Goal: Task Accomplishment & Management: Manage account settings

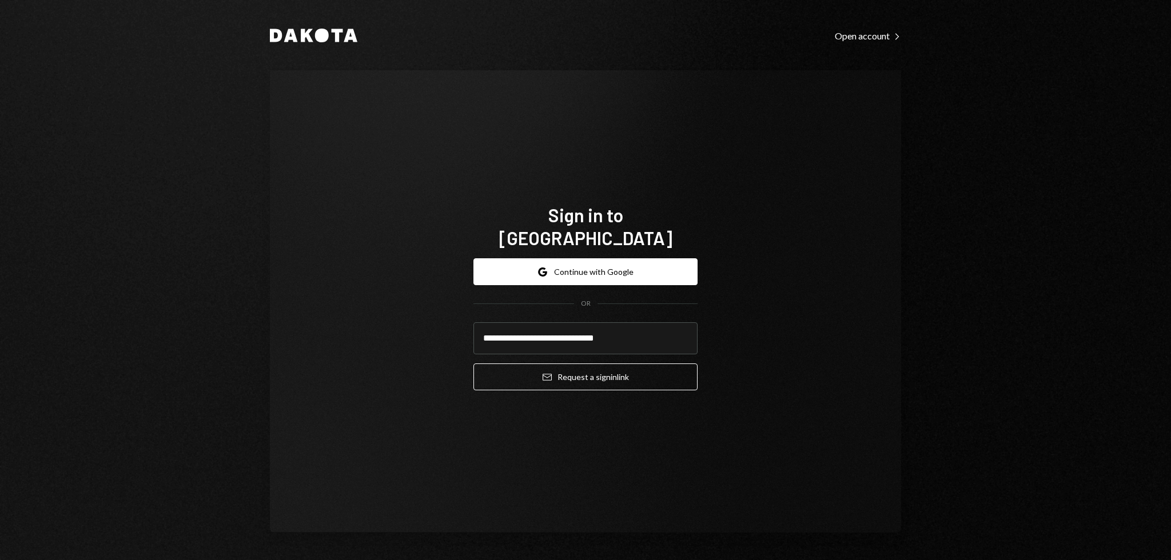
type input "**********"
click at [473, 364] on button "Email Request a sign in link" at bounding box center [585, 377] width 224 height 27
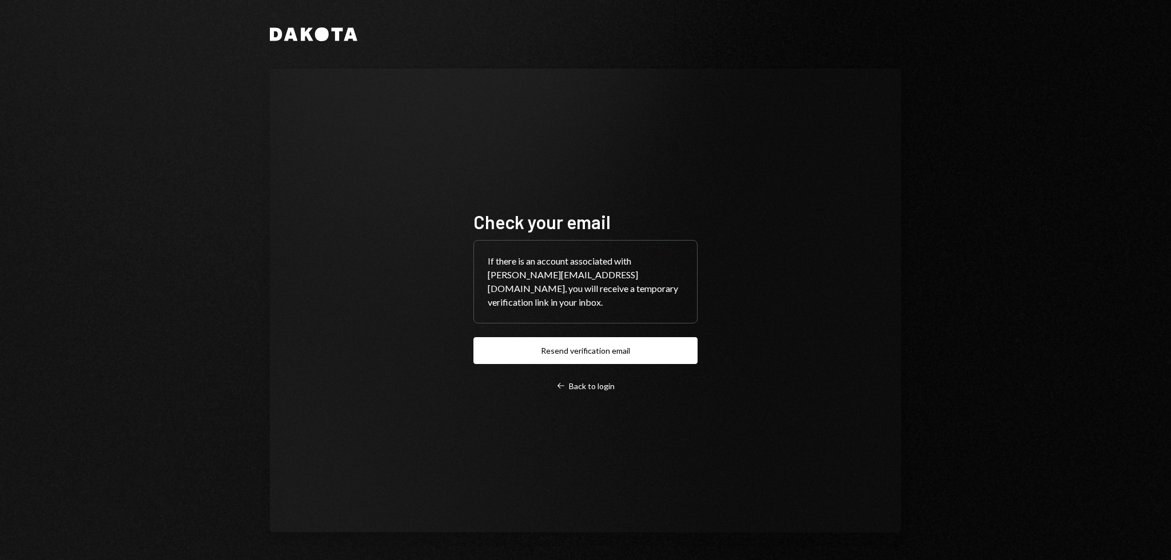
click at [363, 153] on div "Check your email If there is an account associated with garon+moca@autonomouspr…" at bounding box center [585, 301] width 631 height 464
drag, startPoint x: 360, startPoint y: 152, endPoint x: 351, endPoint y: 167, distance: 17.9
click at [355, 150] on div "Check your email If there is an account associated with garon+moca@autonomouspr…" at bounding box center [585, 301] width 631 height 464
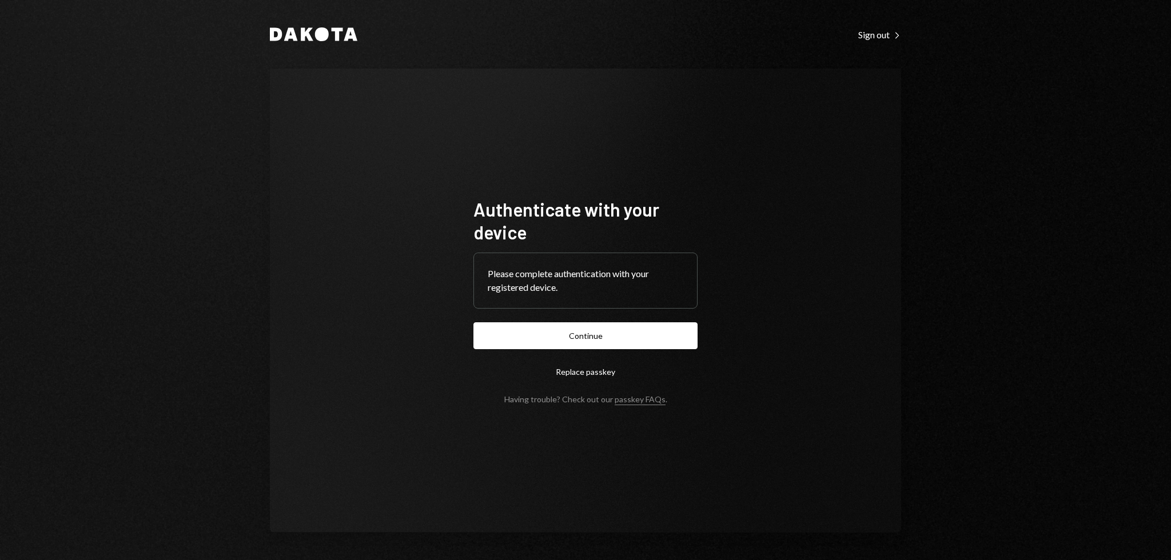
click at [662, 326] on button "Continue" at bounding box center [585, 336] width 224 height 27
drag, startPoint x: 374, startPoint y: 164, endPoint x: 343, endPoint y: 146, distance: 35.3
drag, startPoint x: 343, startPoint y: 146, endPoint x: 332, endPoint y: 136, distance: 15.8
click at [341, 144] on div "Authenticate with your device Please complete authentication with your register…" at bounding box center [585, 301] width 631 height 464
click at [326, 133] on div "Authenticate with your device Please complete authentication with your register…" at bounding box center [585, 301] width 631 height 464
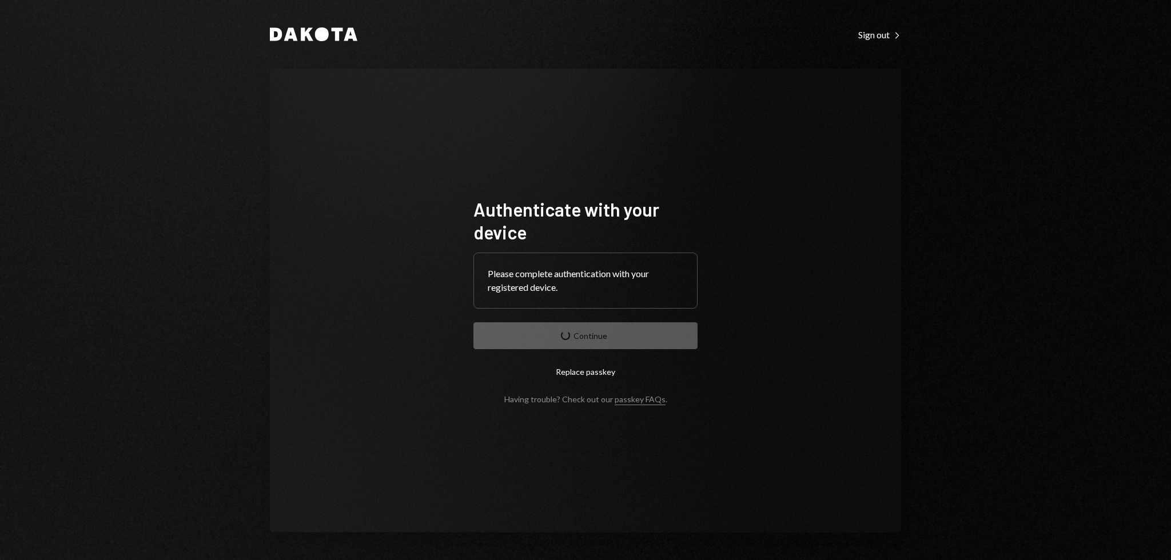
drag, startPoint x: 312, startPoint y: 126, endPoint x: 320, endPoint y: 123, distance: 8.5
click at [312, 126] on div "Authenticate with your device Please complete authentication with your register…" at bounding box center [585, 301] width 631 height 464
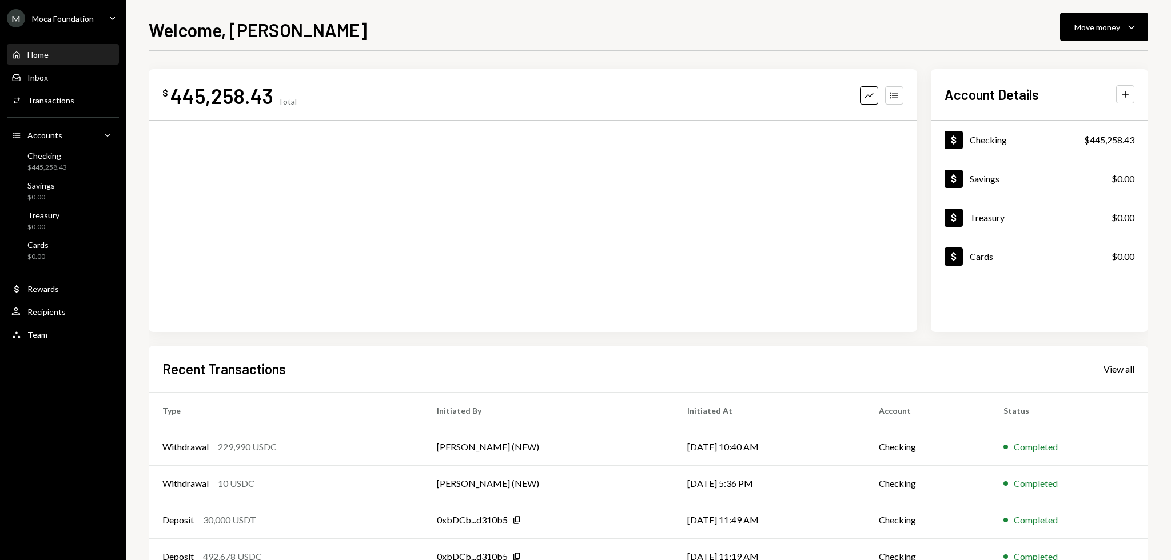
drag, startPoint x: 361, startPoint y: 58, endPoint x: 355, endPoint y: 53, distance: 7.8
click at [350, 52] on div "$ 445,258.43 Total Graph Accounts Account Details Plus Dollar Checking $445,258…" at bounding box center [649, 343] width 1000 height 584
click at [350, 52] on div "$ 445,258.43 Total Graph Accounts 1W 1M 3M 1Y ALL Account Details Plus Dollar C…" at bounding box center [649, 343] width 1000 height 584
click at [46, 94] on div "Activities Transactions" at bounding box center [62, 100] width 103 height 19
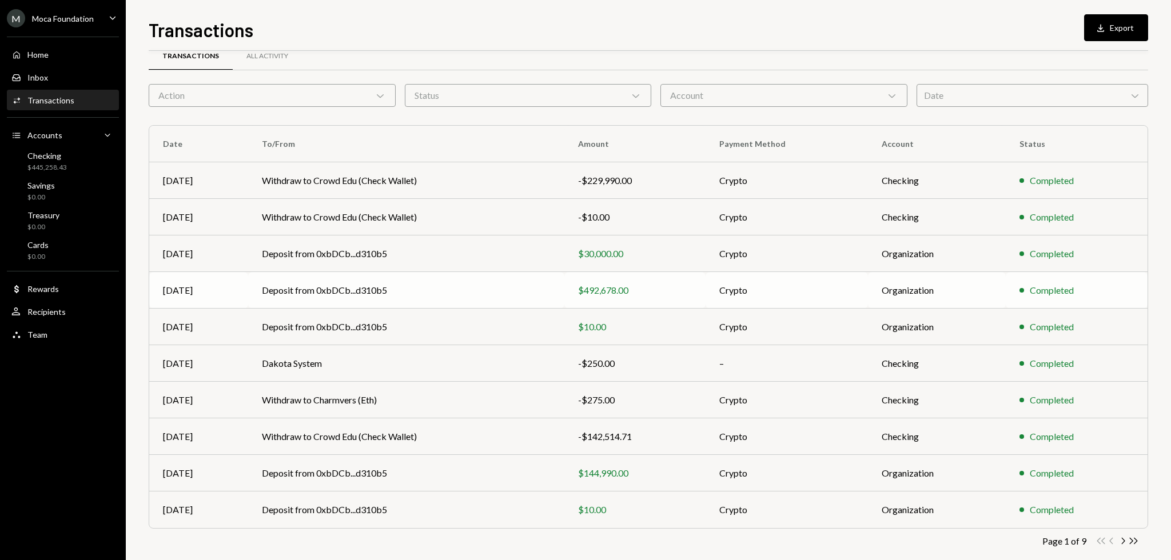
scroll to position [37, 0]
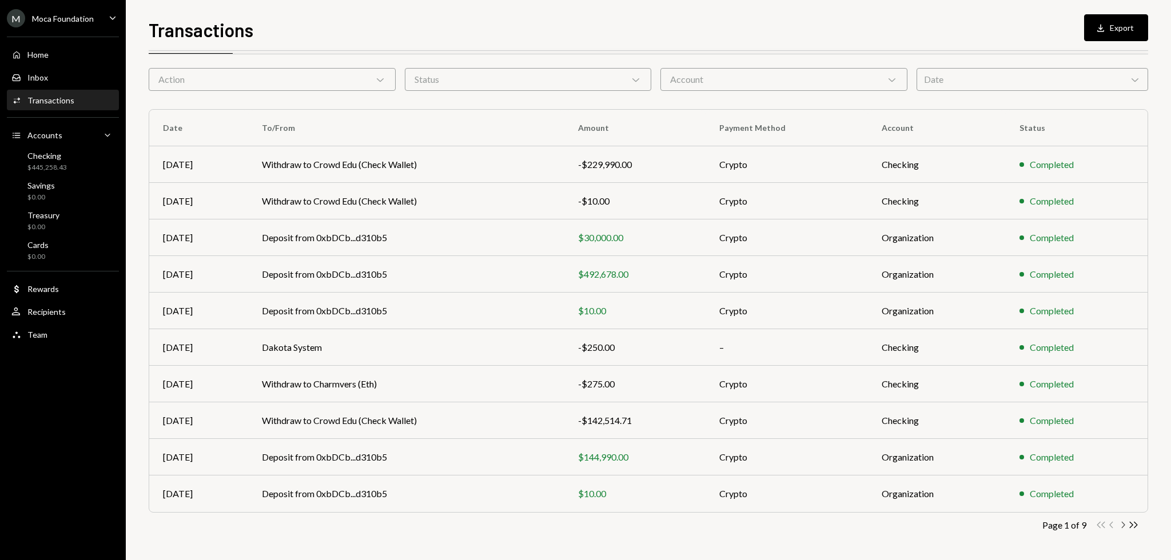
click at [1119, 524] on icon "Chevron Right" at bounding box center [1122, 525] width 11 height 11
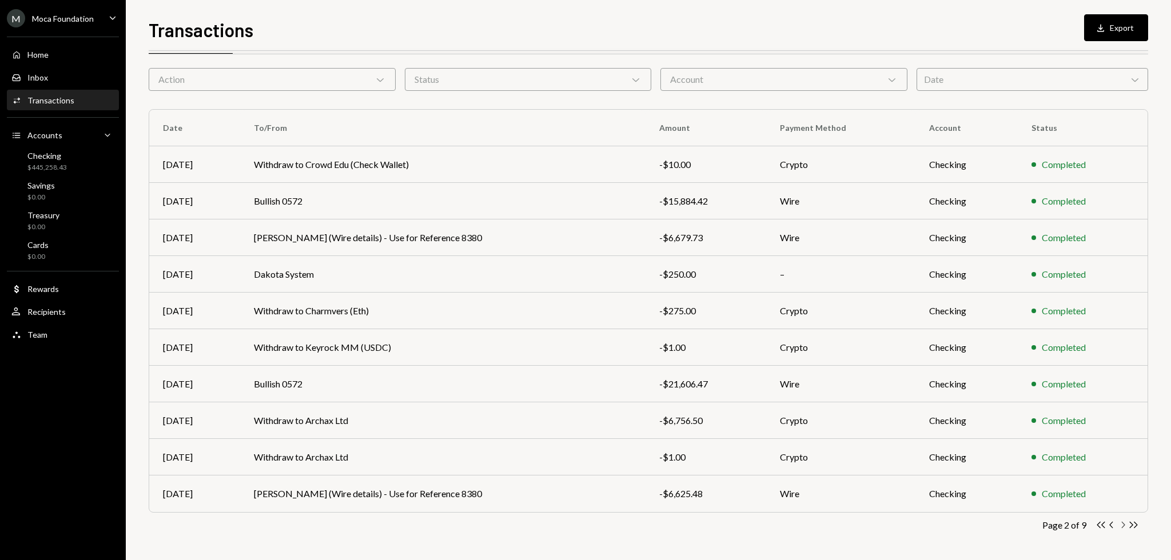
click at [1122, 526] on icon "Chevron Right" at bounding box center [1122, 525] width 11 height 11
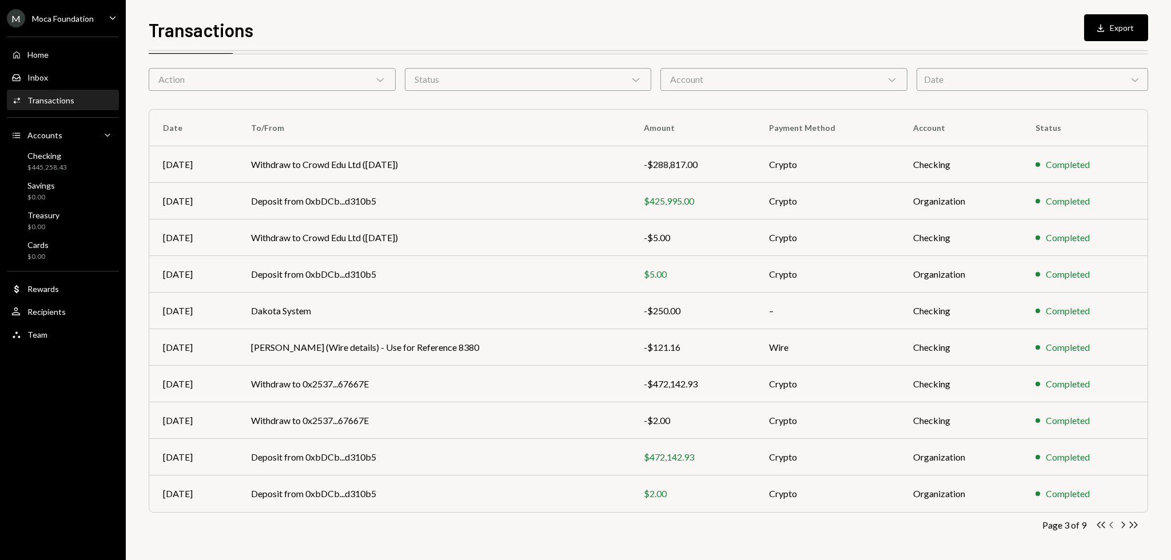
click at [1108, 526] on icon "Chevron Left" at bounding box center [1111, 525] width 11 height 11
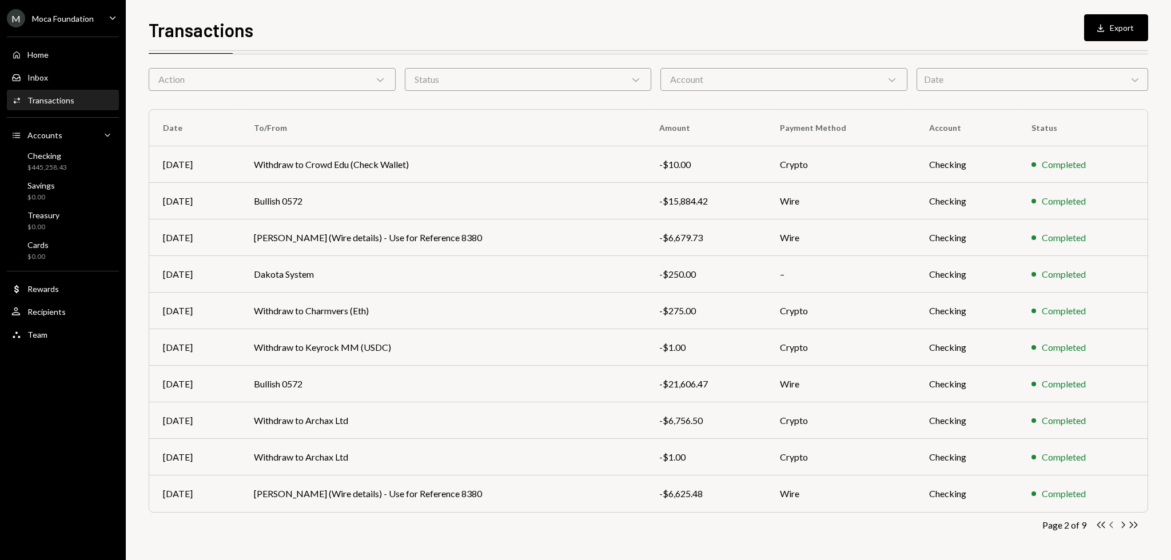
click at [1108, 526] on icon "Chevron Left" at bounding box center [1111, 525] width 11 height 11
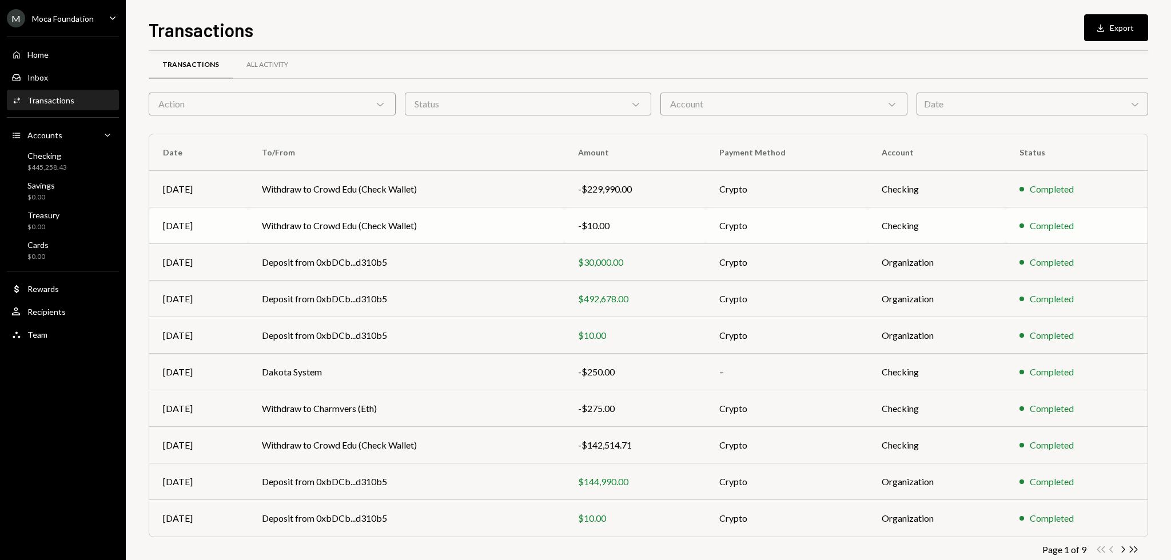
scroll to position [0, 0]
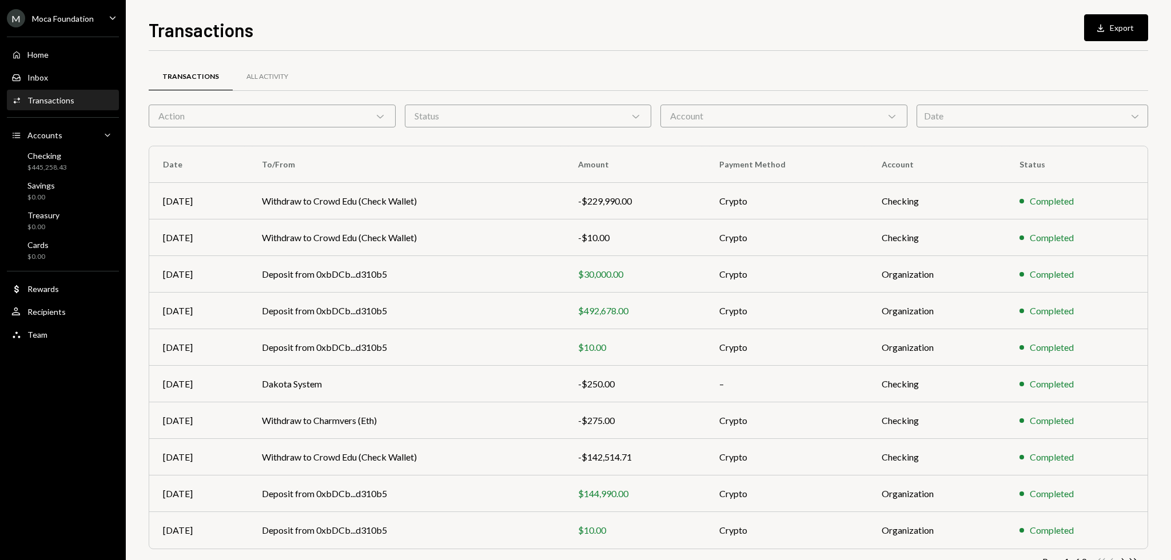
drag, startPoint x: 528, startPoint y: 30, endPoint x: 506, endPoint y: 24, distance: 23.2
click at [507, 25] on div "Transactions Download Export" at bounding box center [649, 28] width 1000 height 25
click at [506, 24] on div "Transactions Download Export" at bounding box center [649, 28] width 1000 height 25
click at [497, 23] on div "Transactions Download Export" at bounding box center [649, 28] width 1000 height 25
drag, startPoint x: 497, startPoint y: 23, endPoint x: 470, endPoint y: 9, distance: 30.7
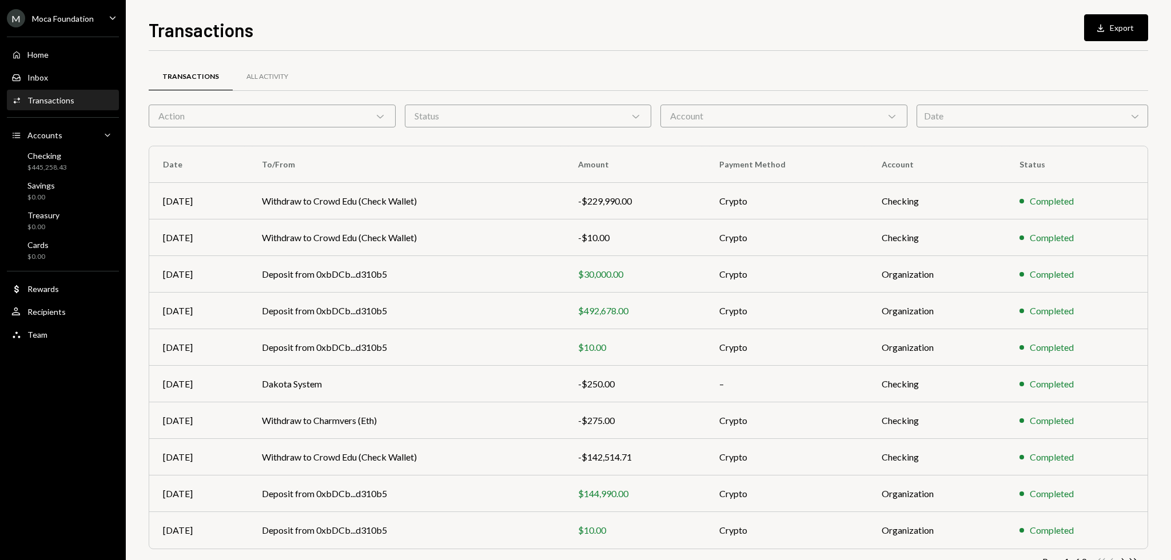
click at [496, 23] on div "Transactions Download Export" at bounding box center [649, 28] width 1000 height 25
click at [48, 58] on div "Home" at bounding box center [37, 55] width 21 height 10
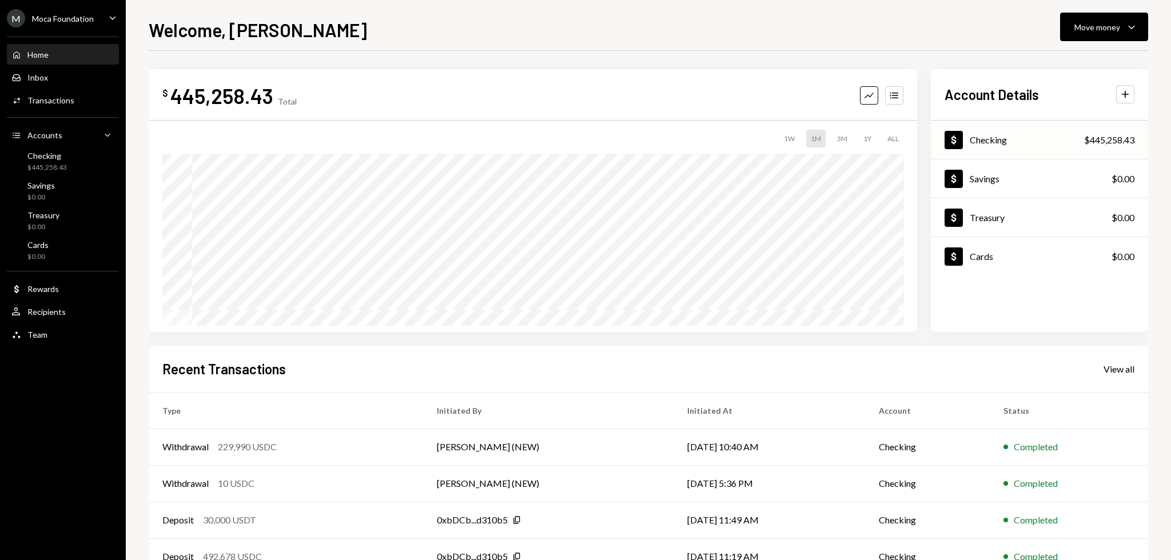
click at [1112, 137] on div "$445,258.43" at bounding box center [1109, 140] width 50 height 14
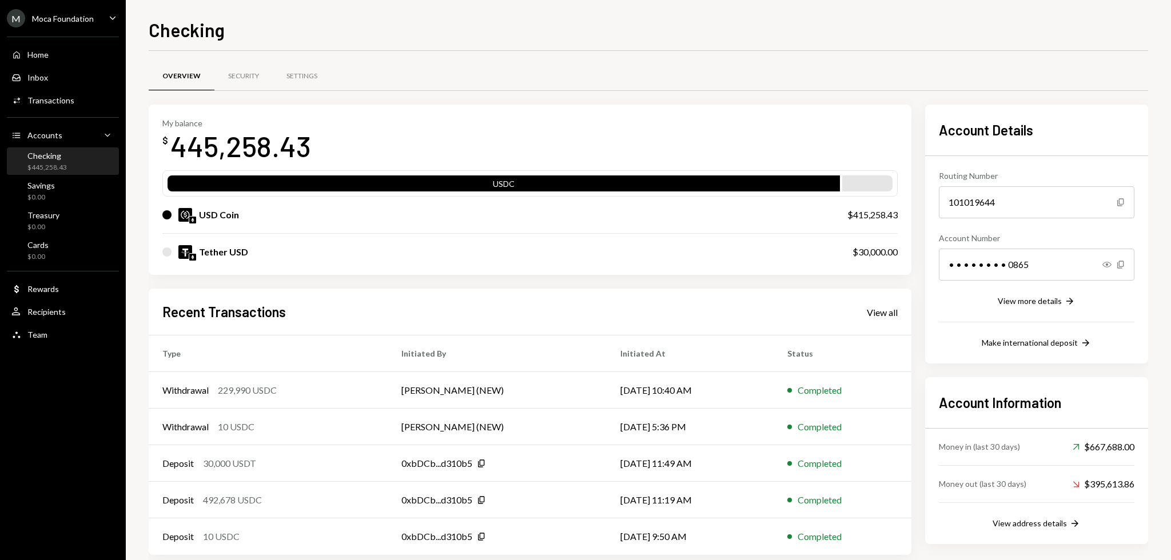
click at [1122, 263] on icon "Copy" at bounding box center [1120, 264] width 9 height 9
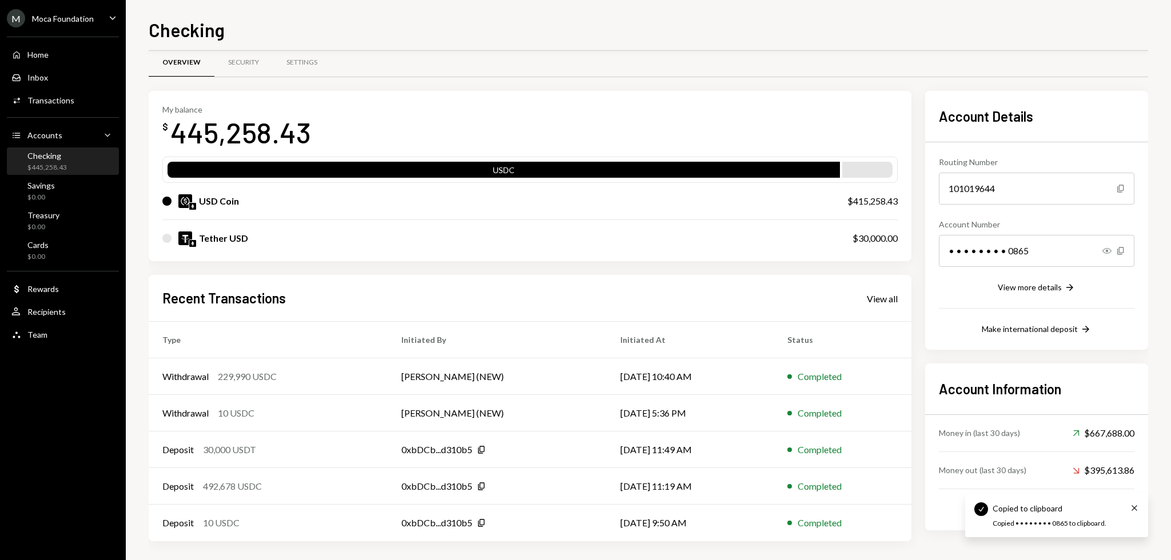
scroll to position [17, 0]
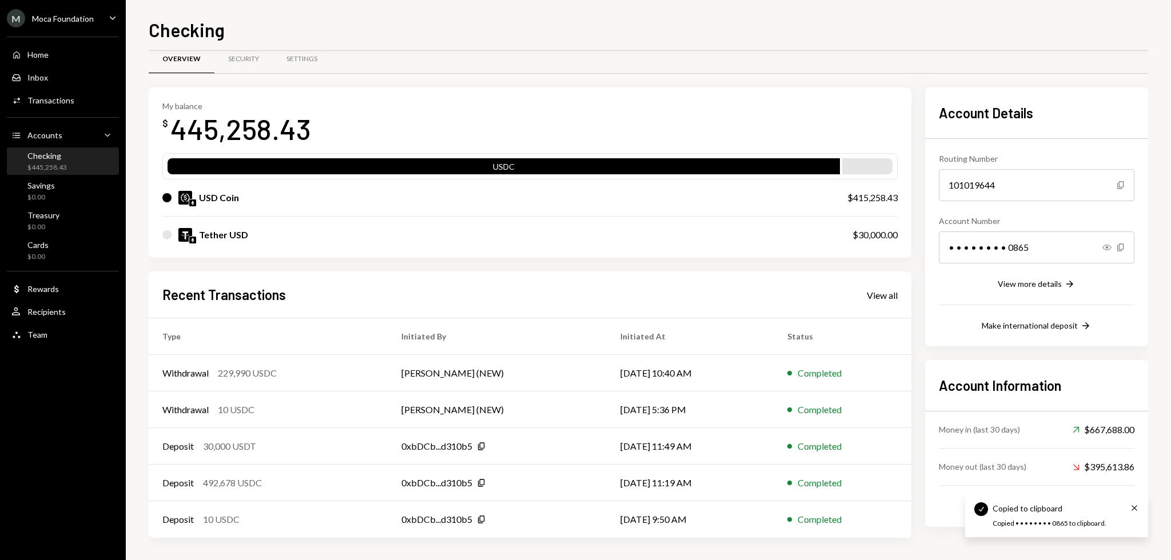
click at [1057, 272] on div "Routing Number [FINANCIAL_ID] Copy Account Number • • • • • • • • 0865 Show Cop…" at bounding box center [1037, 236] width 196 height 194
click at [1060, 282] on div "View more details" at bounding box center [1030, 284] width 64 height 10
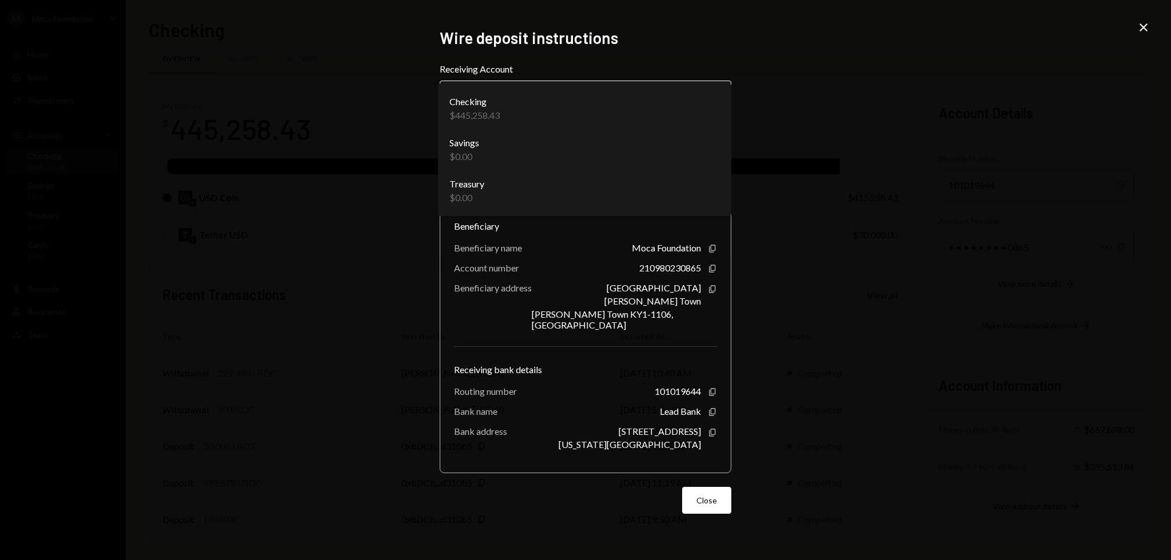
click at [685, 110] on body "M Moca Foundation Caret Down Home Home Inbox Inbox Activities Transactions Acco…" at bounding box center [585, 280] width 1171 height 560
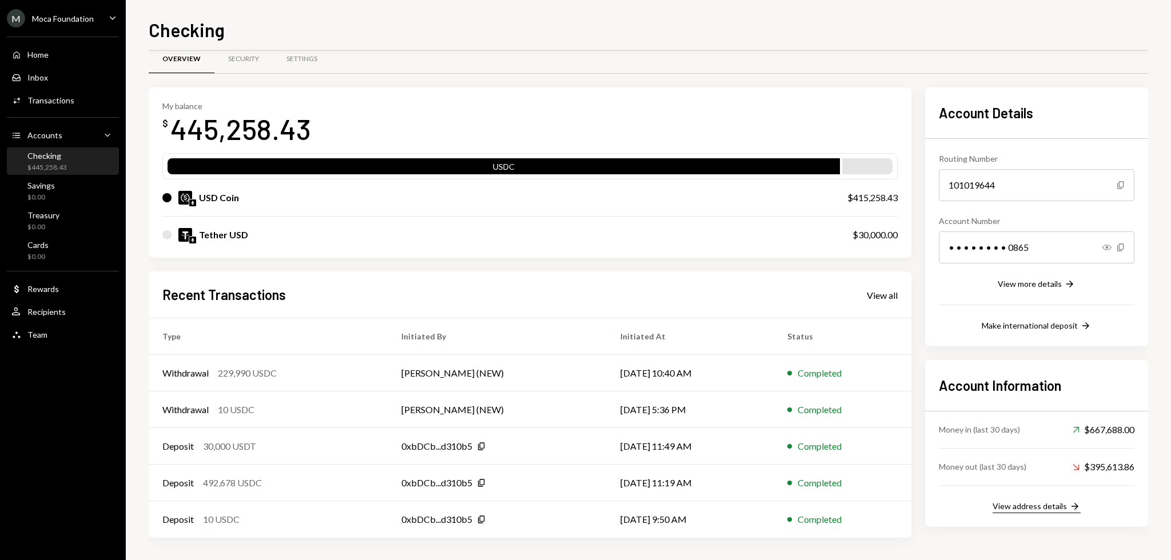
click at [1030, 508] on div "View address details" at bounding box center [1030, 506] width 74 height 10
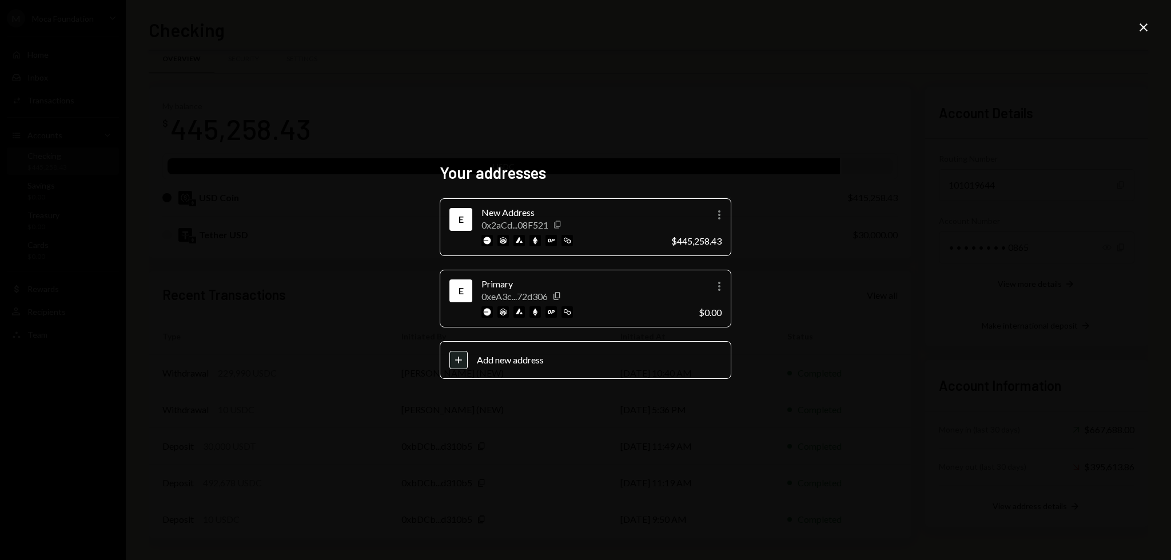
click at [560, 224] on icon "Copy" at bounding box center [557, 224] width 9 height 9
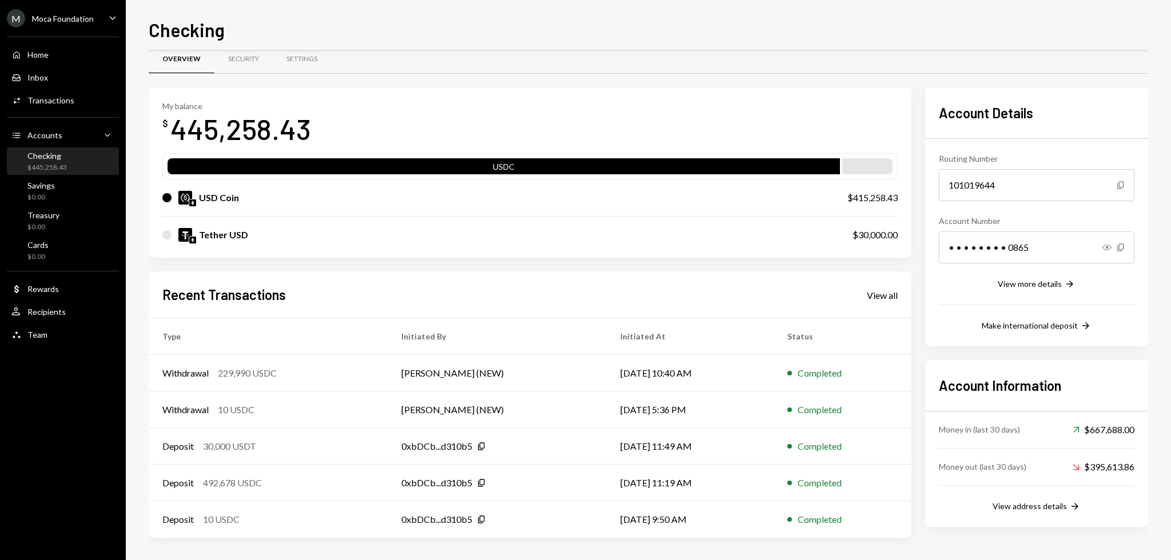
drag, startPoint x: 406, startPoint y: 268, endPoint x: 375, endPoint y: 266, distance: 31.0
click at [375, 266] on div "My balance $ 445,258.43 USDC USD Coin $415,258.43 Tether USD $30,000.00 Recent …" at bounding box center [530, 312] width 763 height 451
click at [221, 257] on div "My balance $ 445,258.43 USDC USD Coin $415,258.43 Tether USD $30,000.00 Recent …" at bounding box center [530, 312] width 763 height 451
drag, startPoint x: 216, startPoint y: 266, endPoint x: 204, endPoint y: 265, distance: 12.1
click at [204, 265] on div "My balance $ 445,258.43 USDC USD Coin $415,258.43 Tether USD $30,000.00 Recent …" at bounding box center [530, 312] width 763 height 451
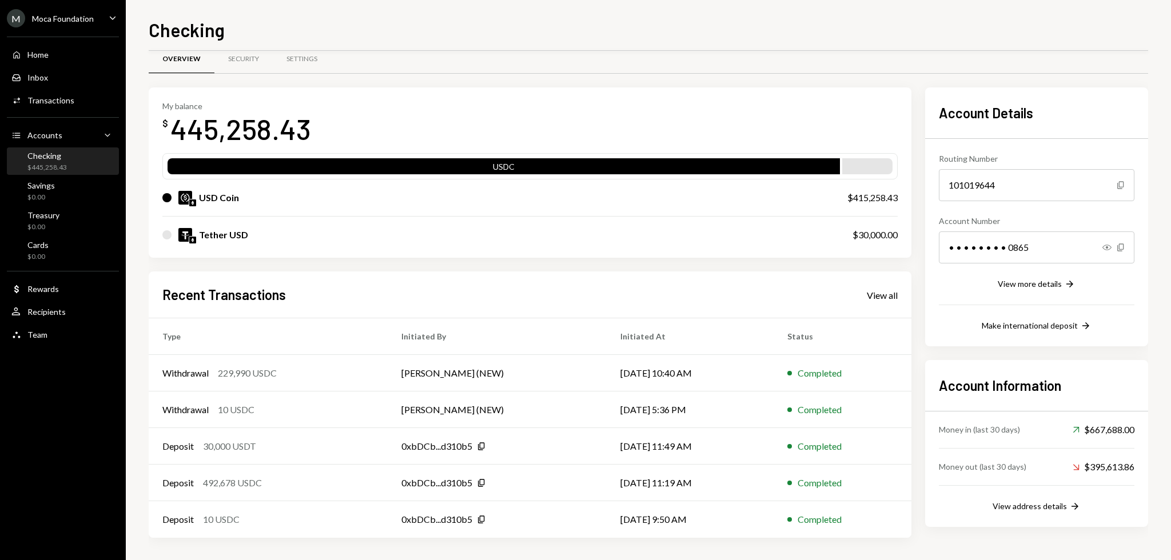
click at [208, 235] on div "Tether USD" at bounding box center [223, 235] width 49 height 14
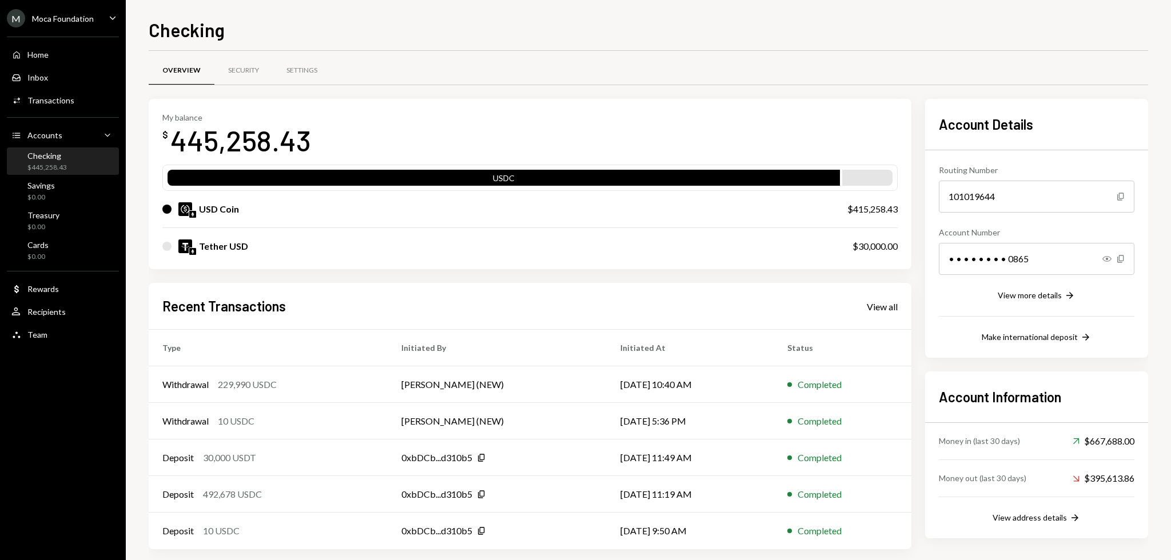
scroll to position [0, 0]
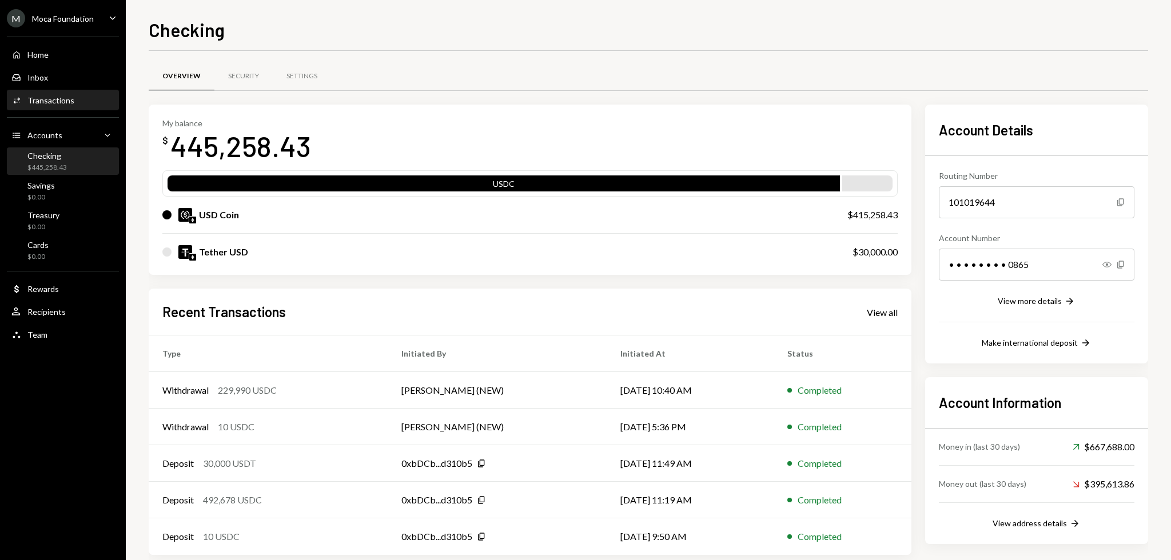
click at [49, 96] on div "Transactions" at bounding box center [50, 100] width 47 height 10
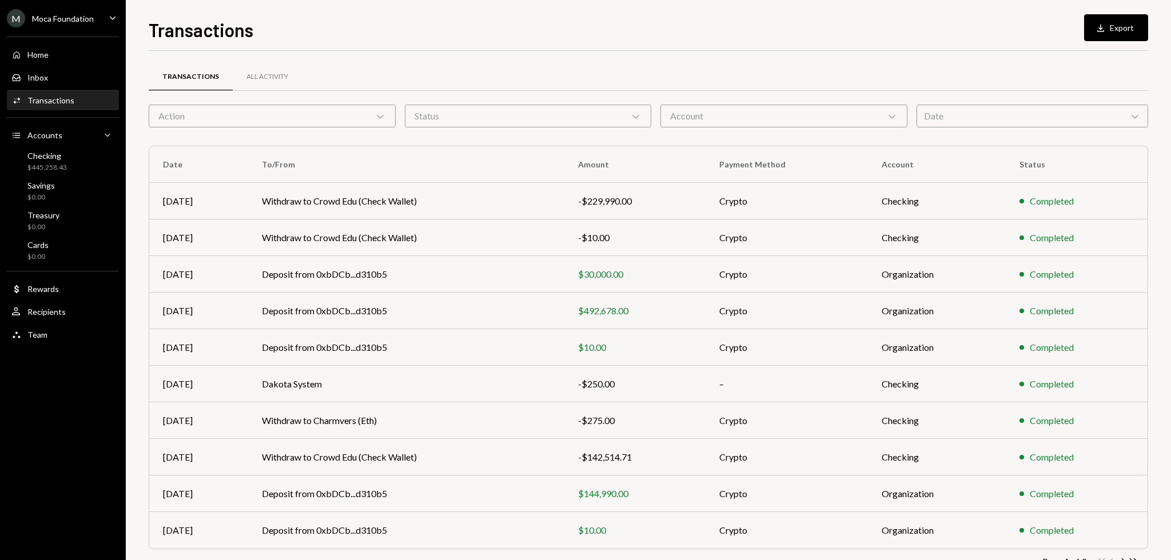
click at [638, 106] on div "Status Chevron Down" at bounding box center [528, 116] width 247 height 23
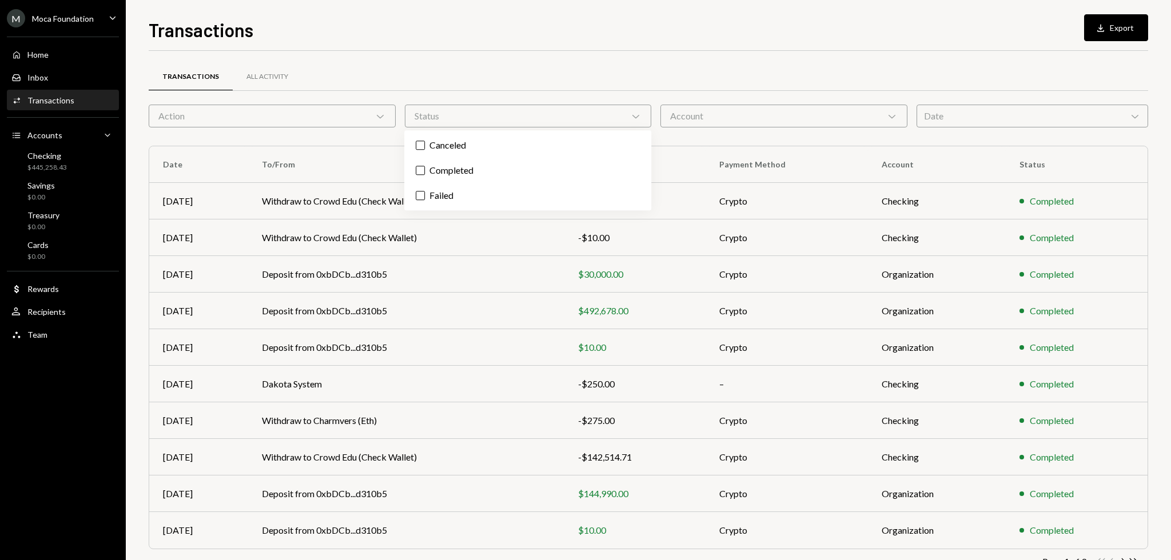
click at [638, 107] on div "Status Chevron Down" at bounding box center [528, 116] width 247 height 23
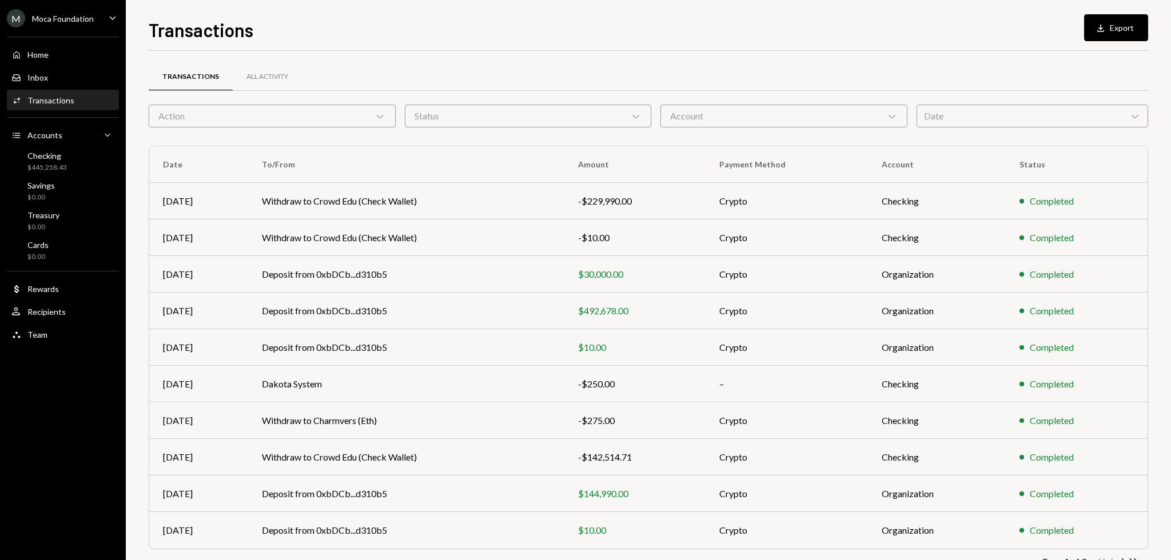
click at [253, 106] on div "Action Chevron Down" at bounding box center [272, 116] width 247 height 23
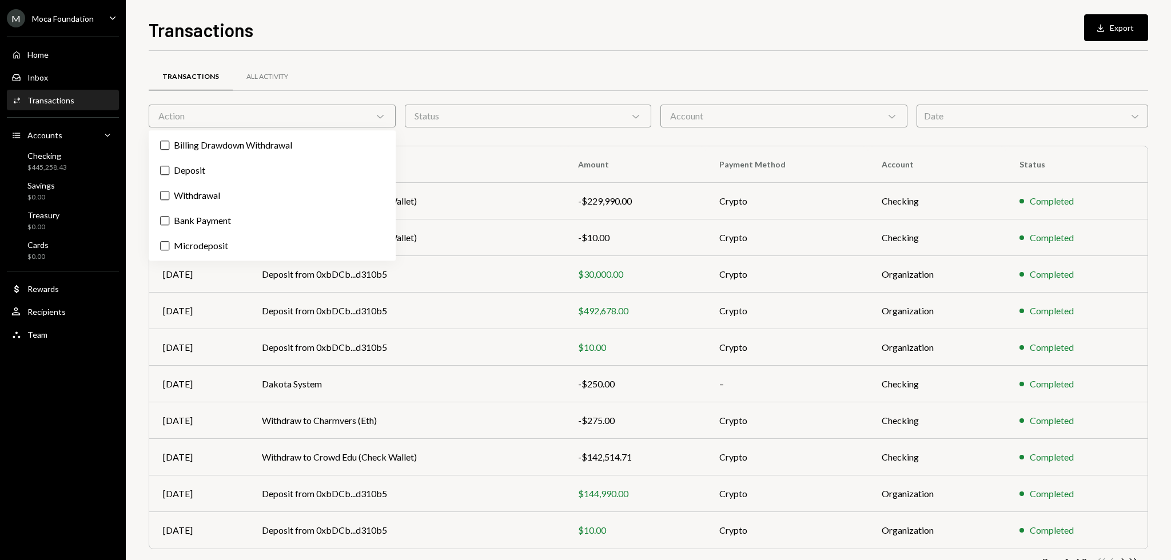
click at [254, 106] on div "Action Chevron Down" at bounding box center [272, 116] width 247 height 23
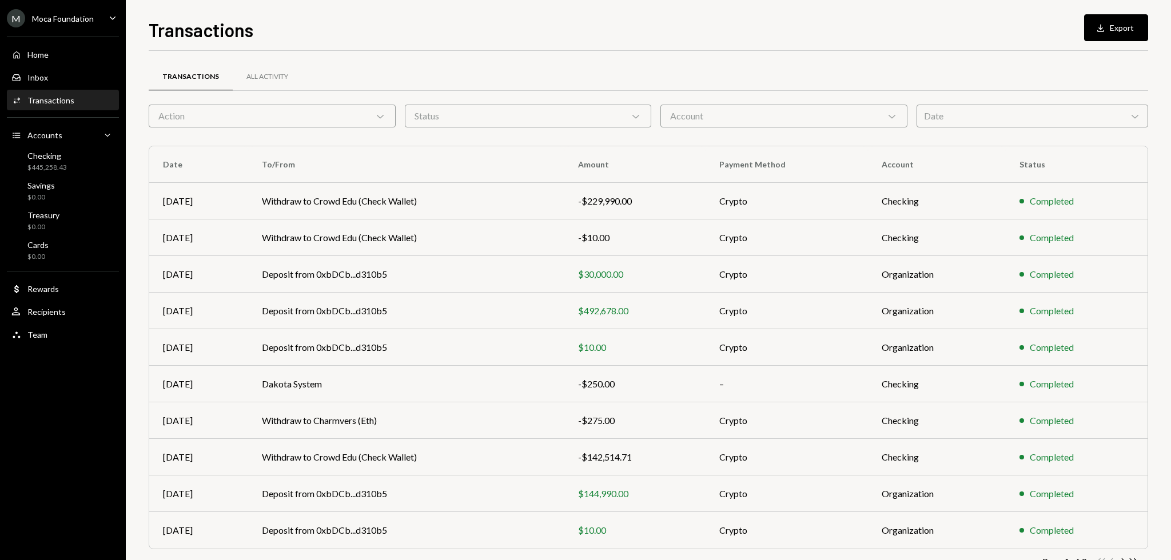
click at [1014, 128] on div "Transactions All Activity Action Chevron Down Status Chevron Down Account Chevr…" at bounding box center [649, 333] width 1000 height 528
click at [1018, 118] on div "Date Chevron Down" at bounding box center [1033, 116] width 232 height 23
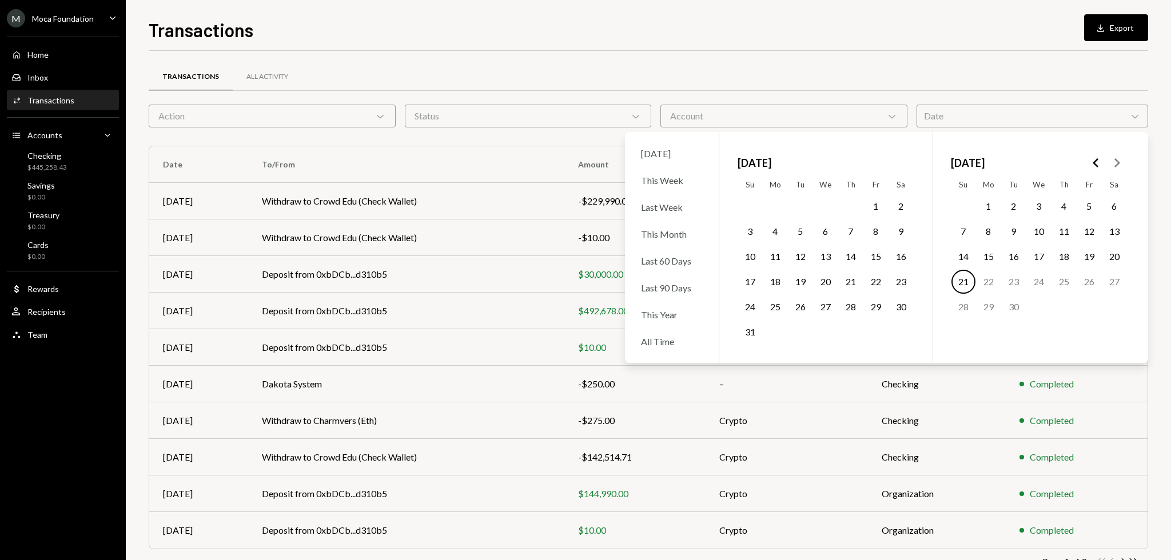
click at [1018, 118] on div "Date Chevron Down" at bounding box center [1033, 116] width 232 height 23
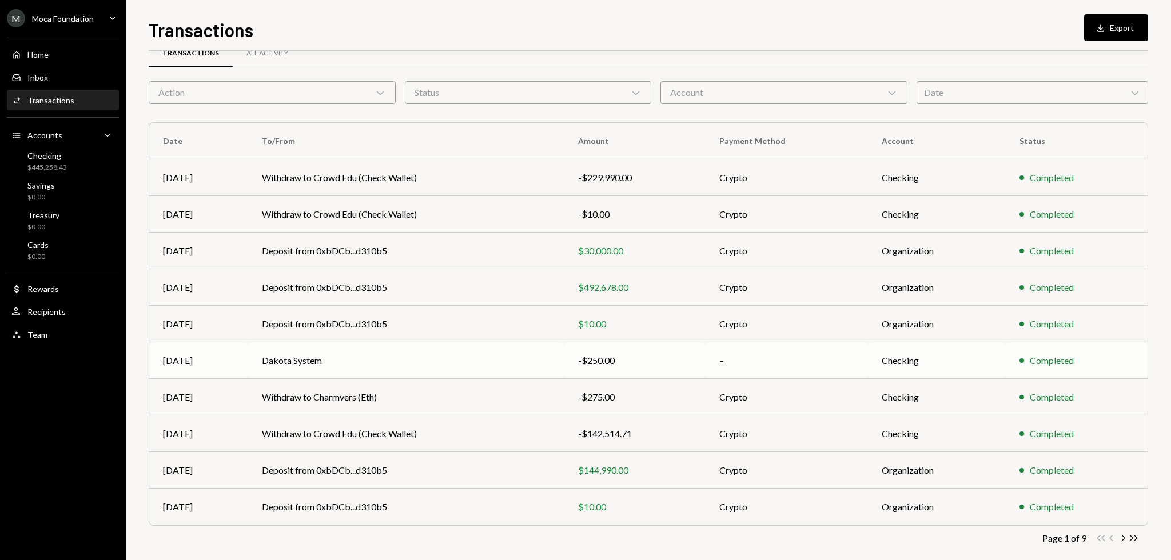
scroll to position [37, 0]
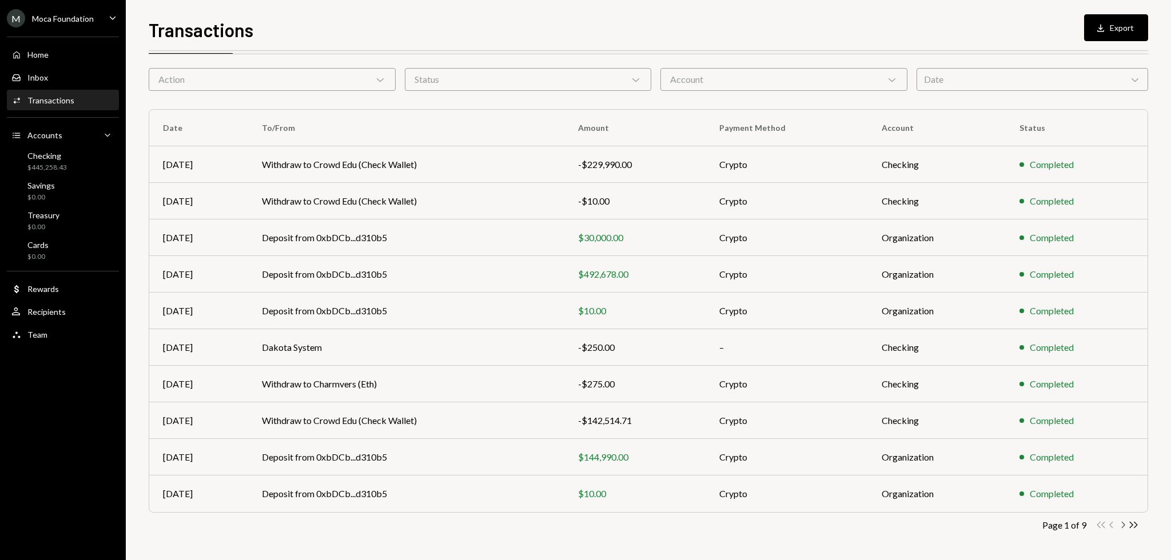
click at [1123, 522] on icon "Chevron Right" at bounding box center [1122, 525] width 11 height 11
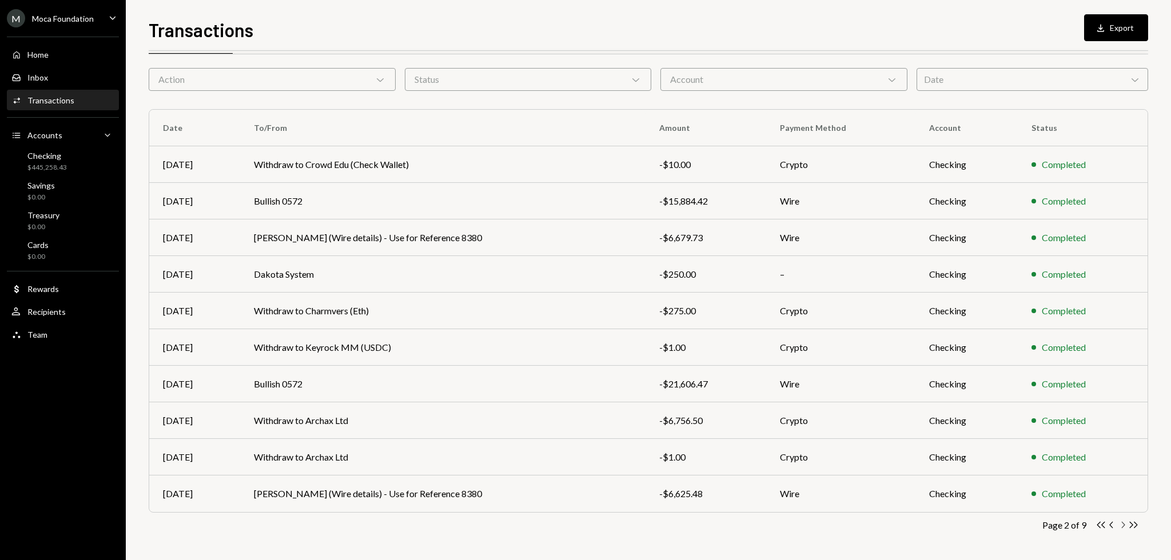
click at [1123, 522] on icon "Chevron Right" at bounding box center [1122, 525] width 11 height 11
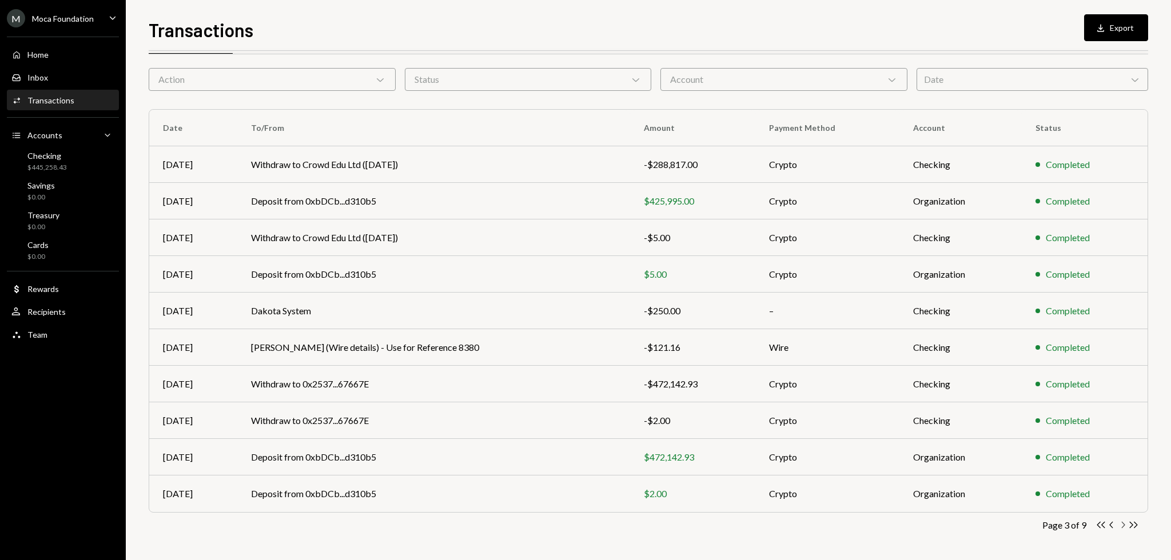
click at [1123, 522] on icon "Chevron Right" at bounding box center [1122, 525] width 11 height 11
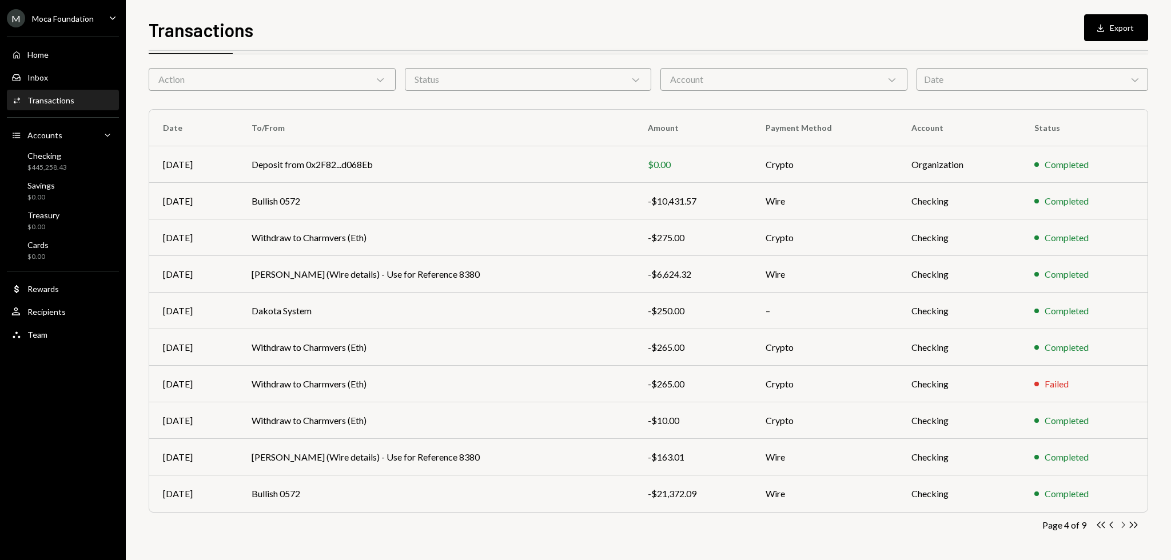
click at [1121, 524] on icon "Chevron Right" at bounding box center [1122, 525] width 11 height 11
